Goal: Transaction & Acquisition: Download file/media

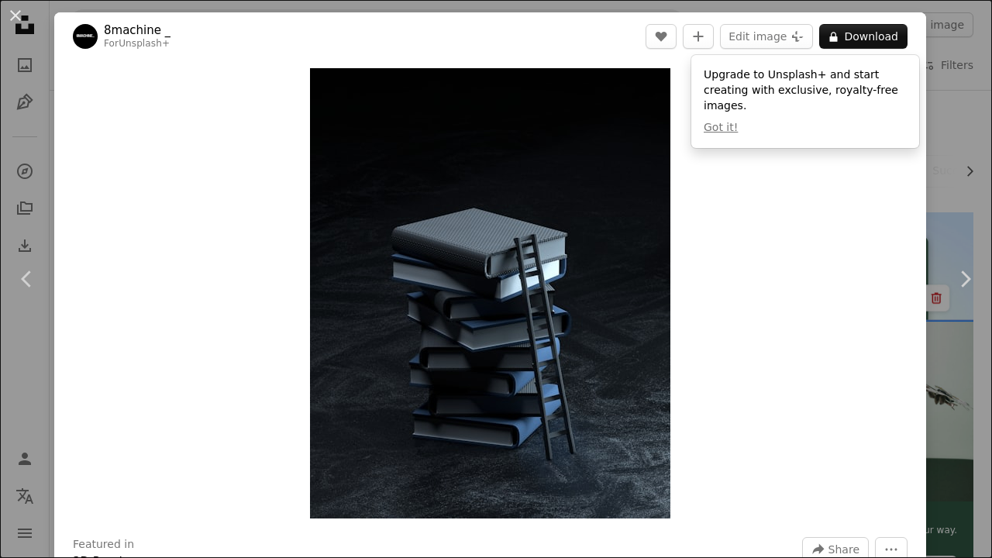
scroll to position [2706, 0]
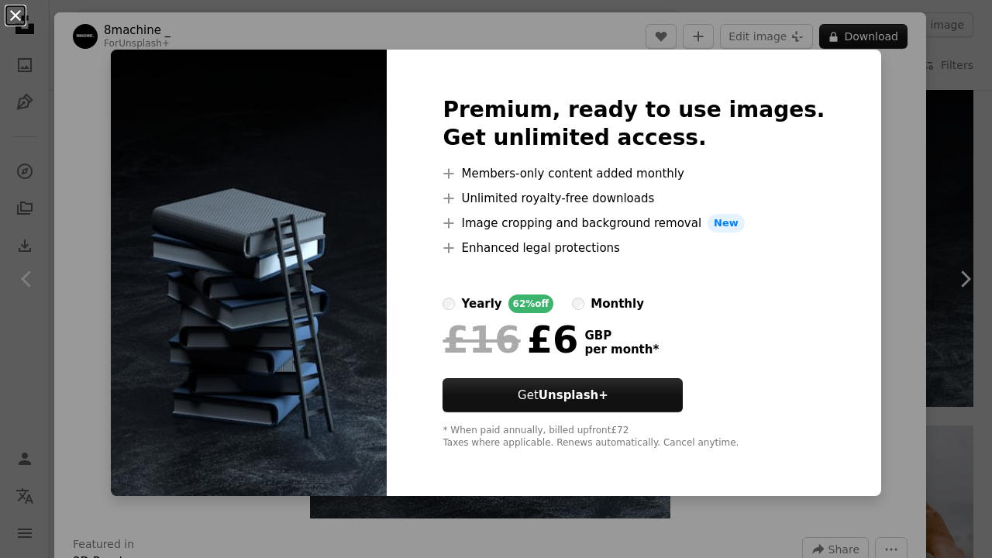
click at [15, 17] on button "An X shape" at bounding box center [15, 15] width 19 height 19
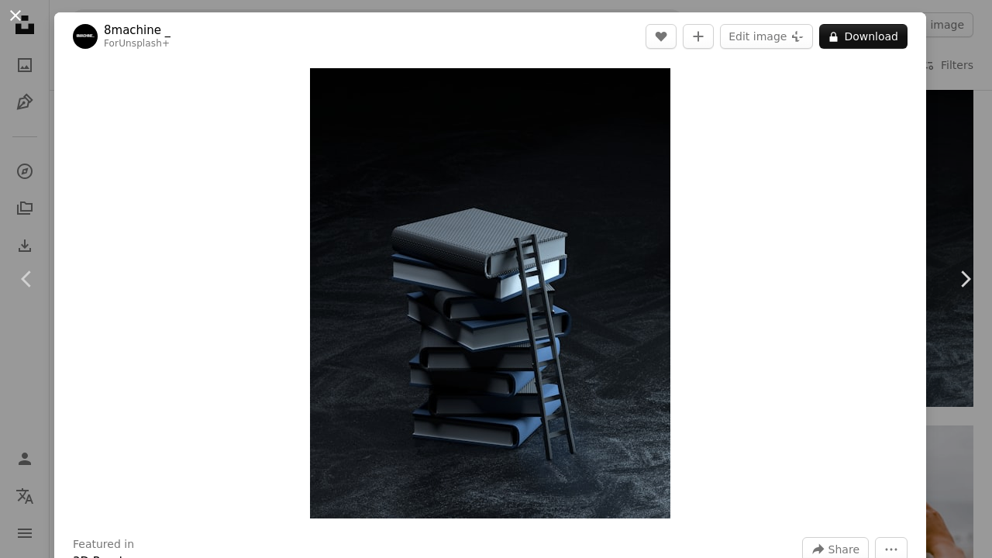
click at [12, 19] on button "An X shape" at bounding box center [15, 15] width 19 height 19
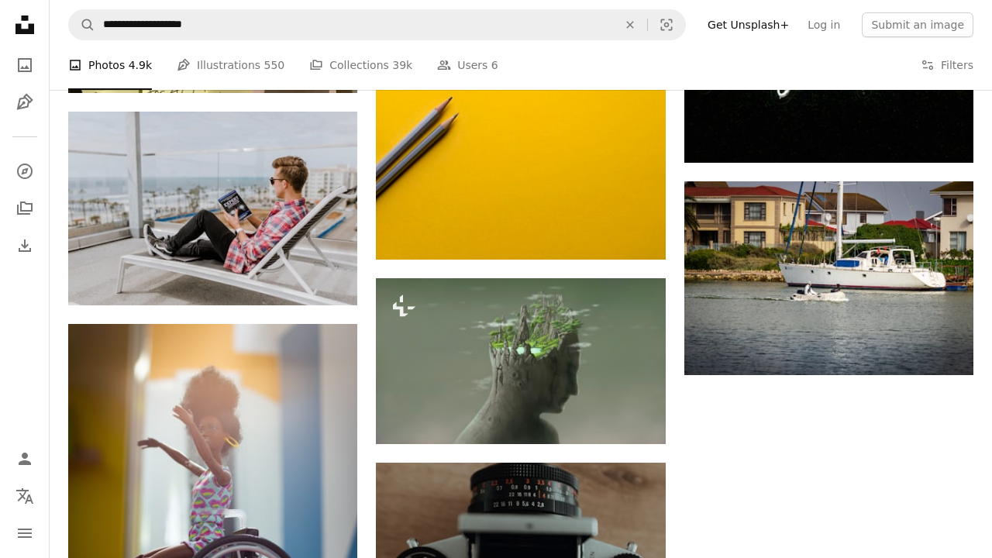
scroll to position [3554, 0]
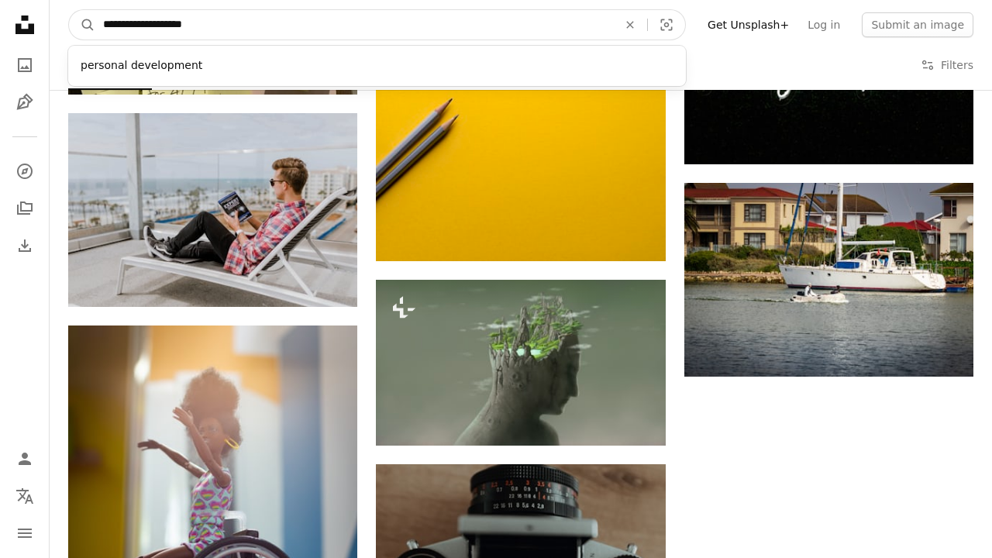
drag, startPoint x: 298, startPoint y: 21, endPoint x: 26, endPoint y: 36, distance: 272.4
type input "**********"
click at [82, 25] on button "A magnifying glass" at bounding box center [82, 24] width 26 height 29
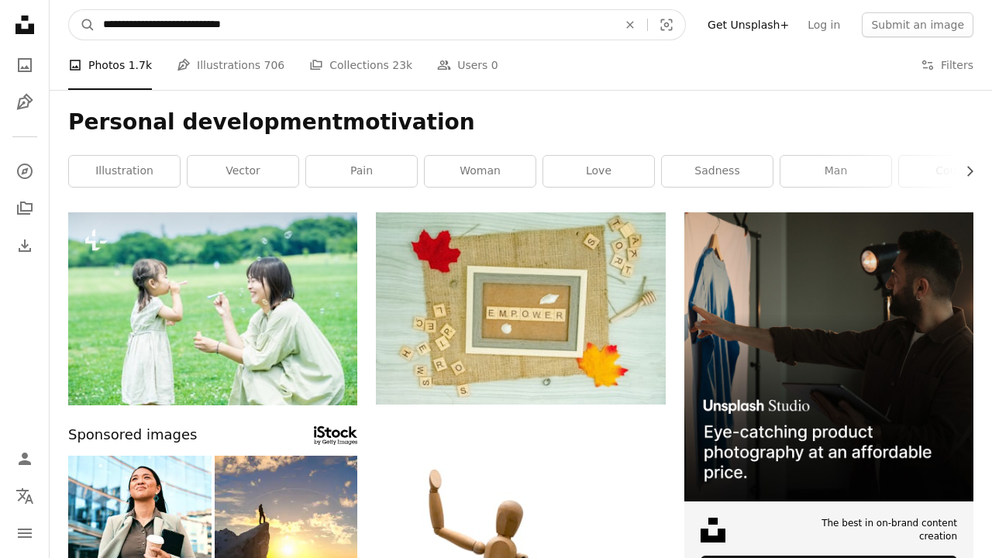
click at [174, 33] on input "**********" at bounding box center [354, 24] width 518 height 29
click at [213, 22] on input "**********" at bounding box center [354, 24] width 518 height 29
type input "**********"
click at [82, 25] on button "A magnifying glass" at bounding box center [82, 24] width 26 height 29
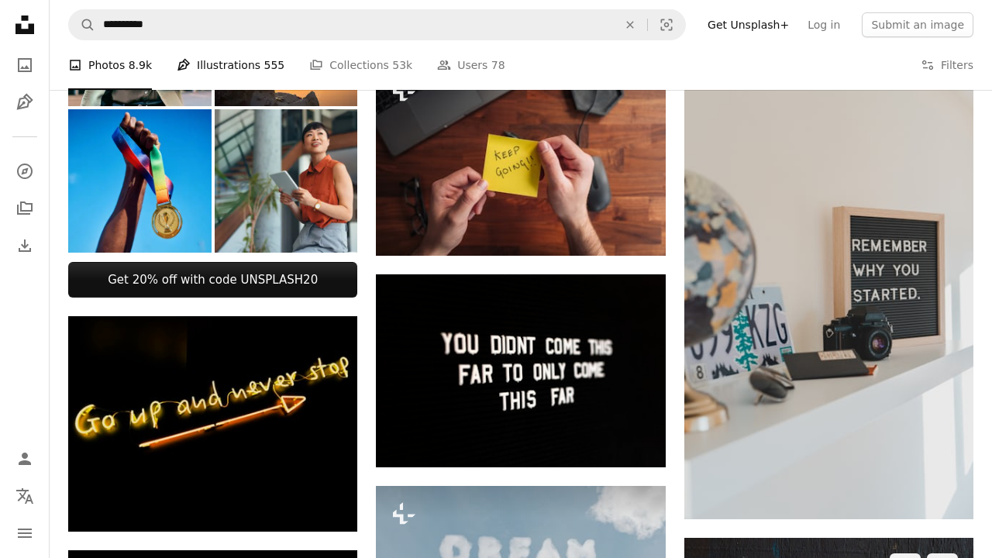
scroll to position [674, 0]
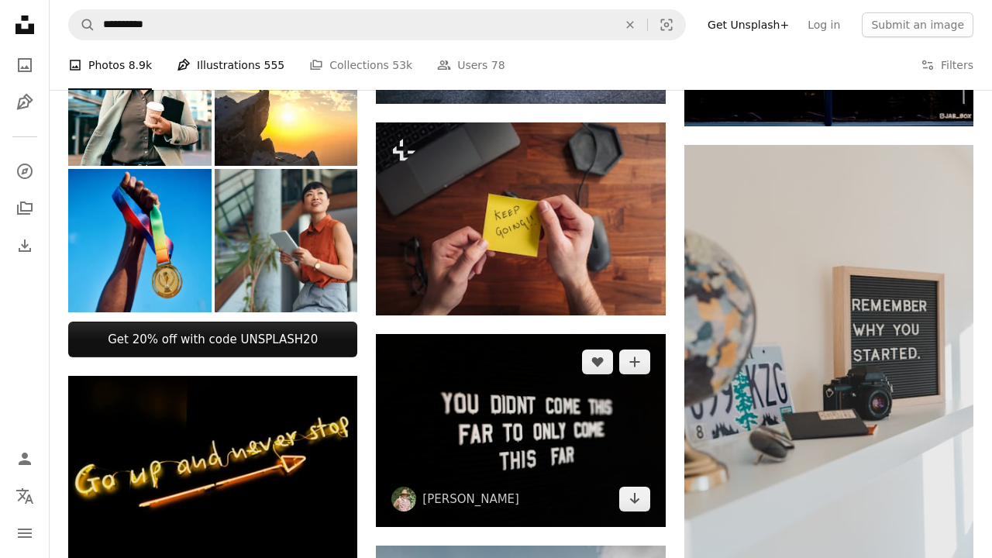
click at [522, 429] on img at bounding box center [520, 430] width 289 height 193
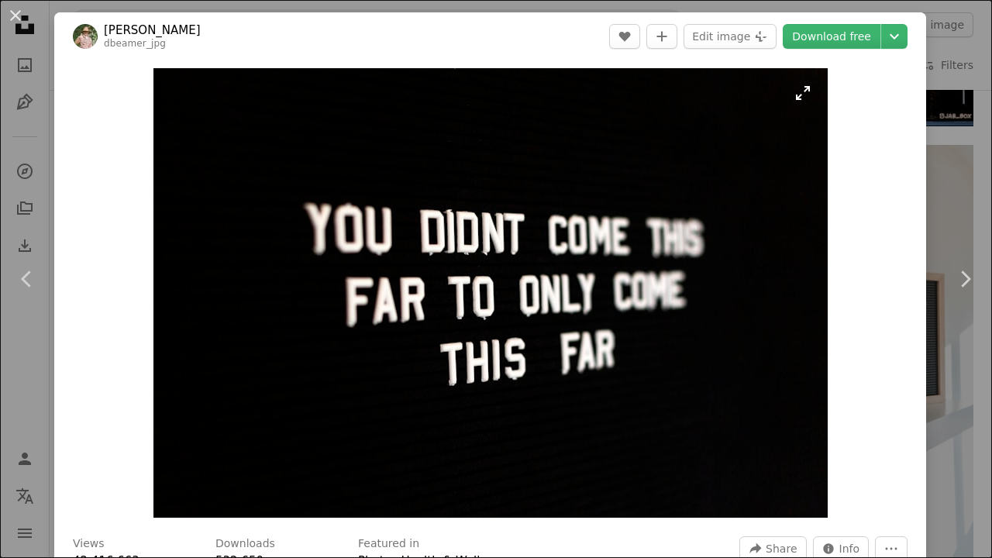
scroll to position [2, 0]
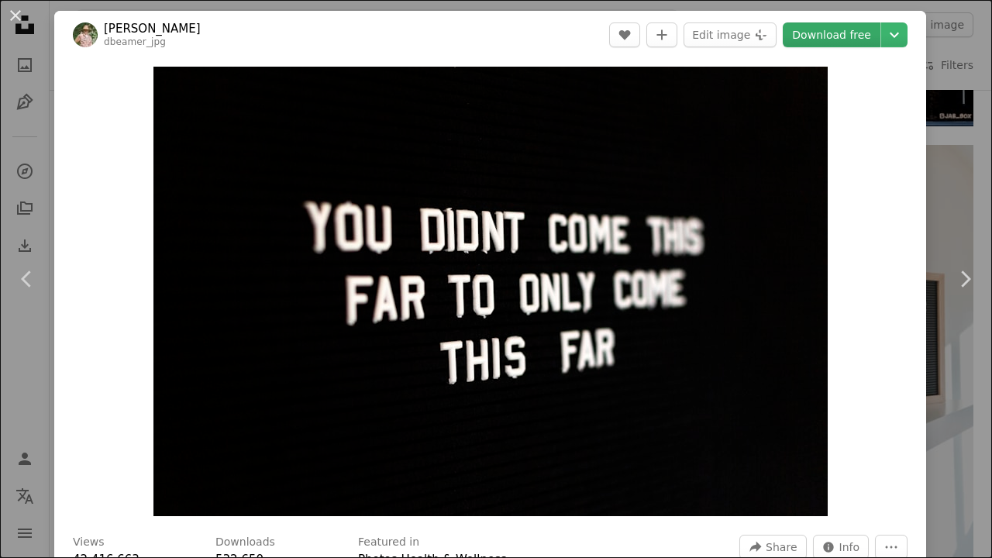
click at [876, 36] on link "Download free" at bounding box center [832, 34] width 98 height 25
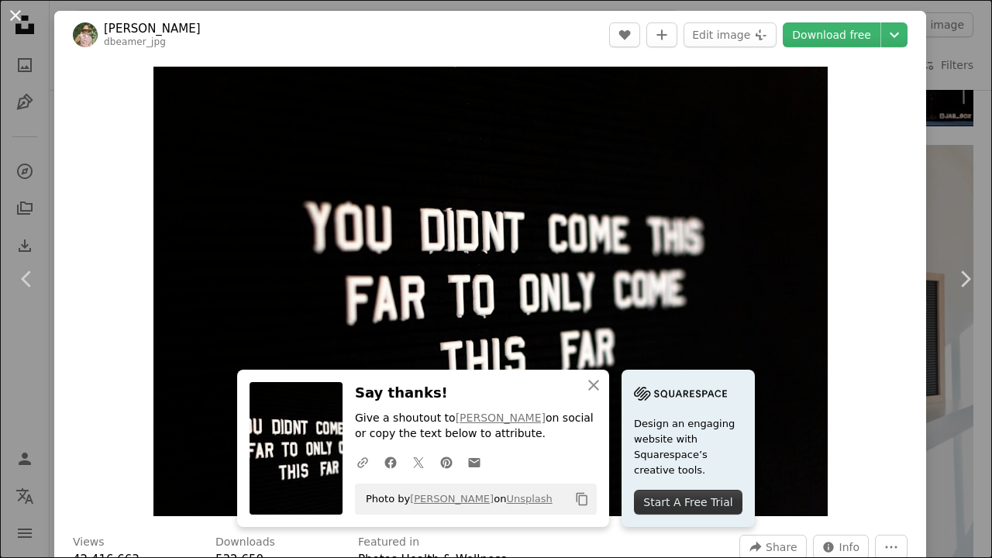
click at [18, 25] on button "An X shape" at bounding box center [15, 15] width 19 height 19
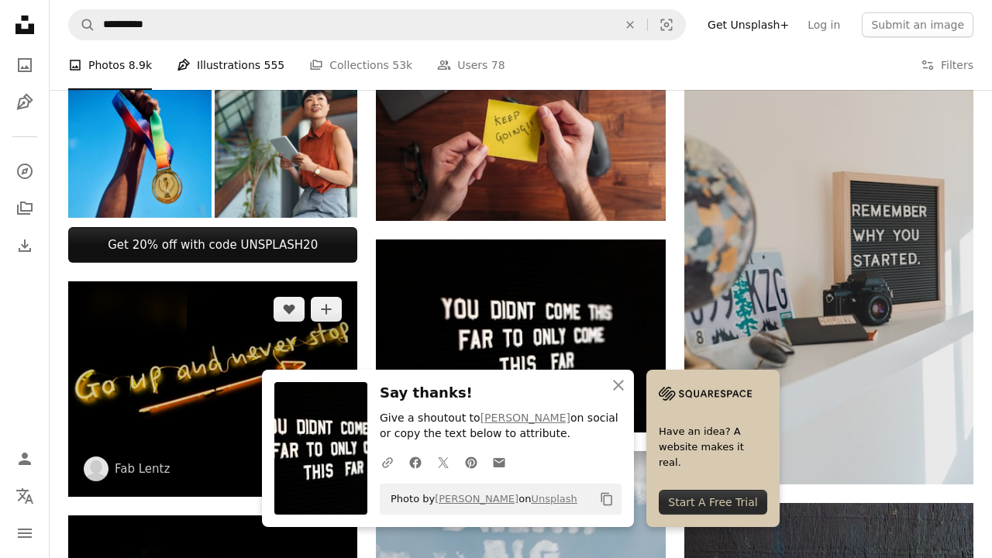
scroll to position [770, 0]
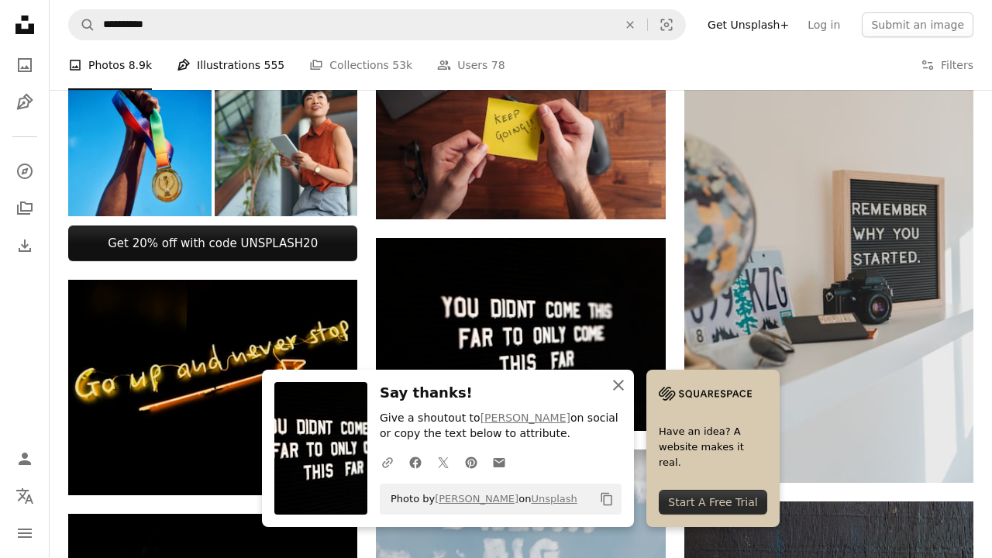
click at [626, 386] on icon "An X shape" at bounding box center [618, 385] width 19 height 19
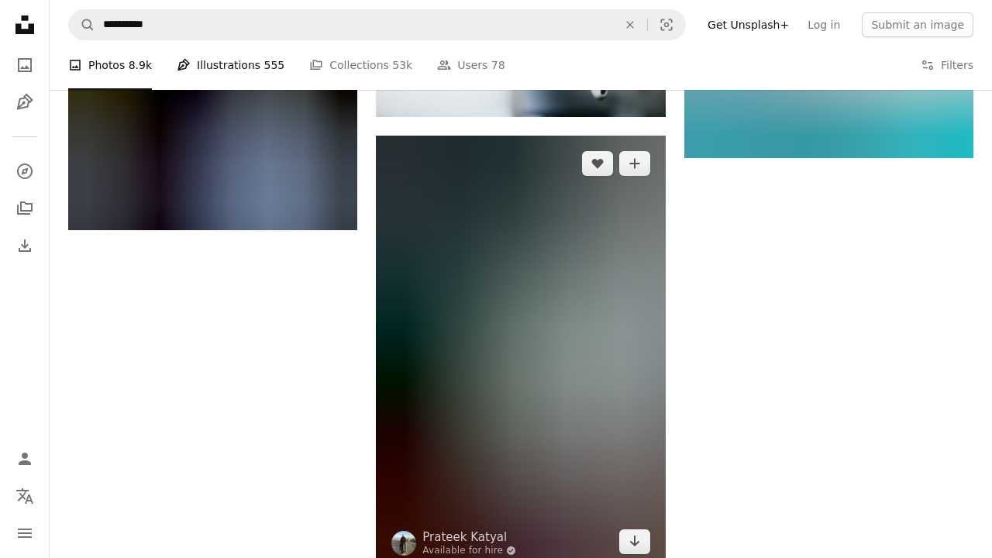
scroll to position [2141, 0]
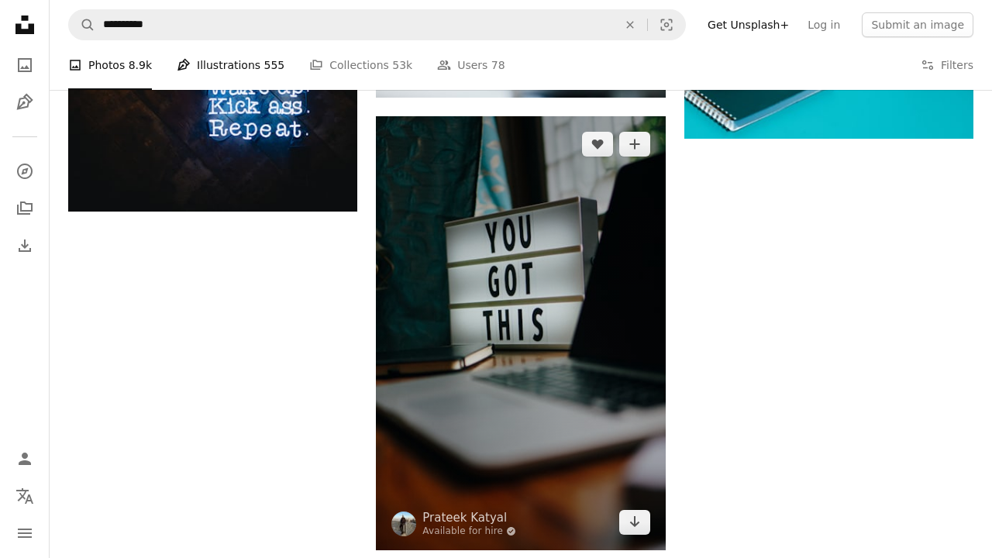
click at [510, 298] on img at bounding box center [520, 333] width 289 height 434
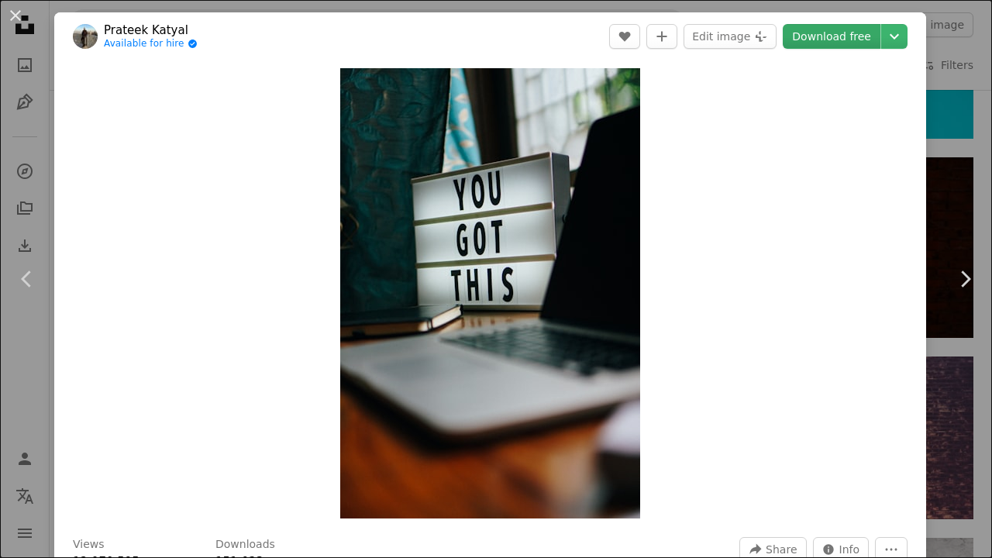
click at [842, 38] on link "Download free" at bounding box center [832, 36] width 98 height 25
